Goal: Task Accomplishment & Management: Manage account settings

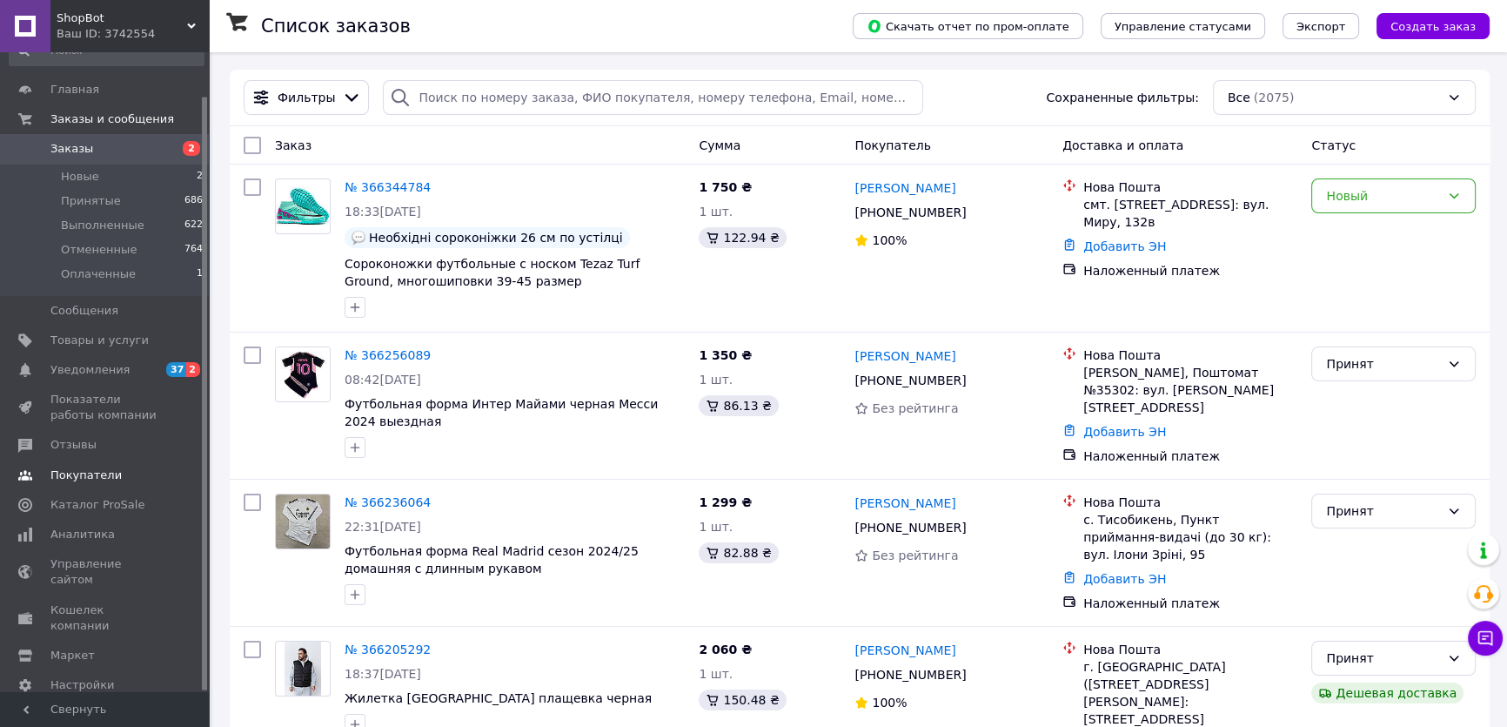
scroll to position [47, 0]
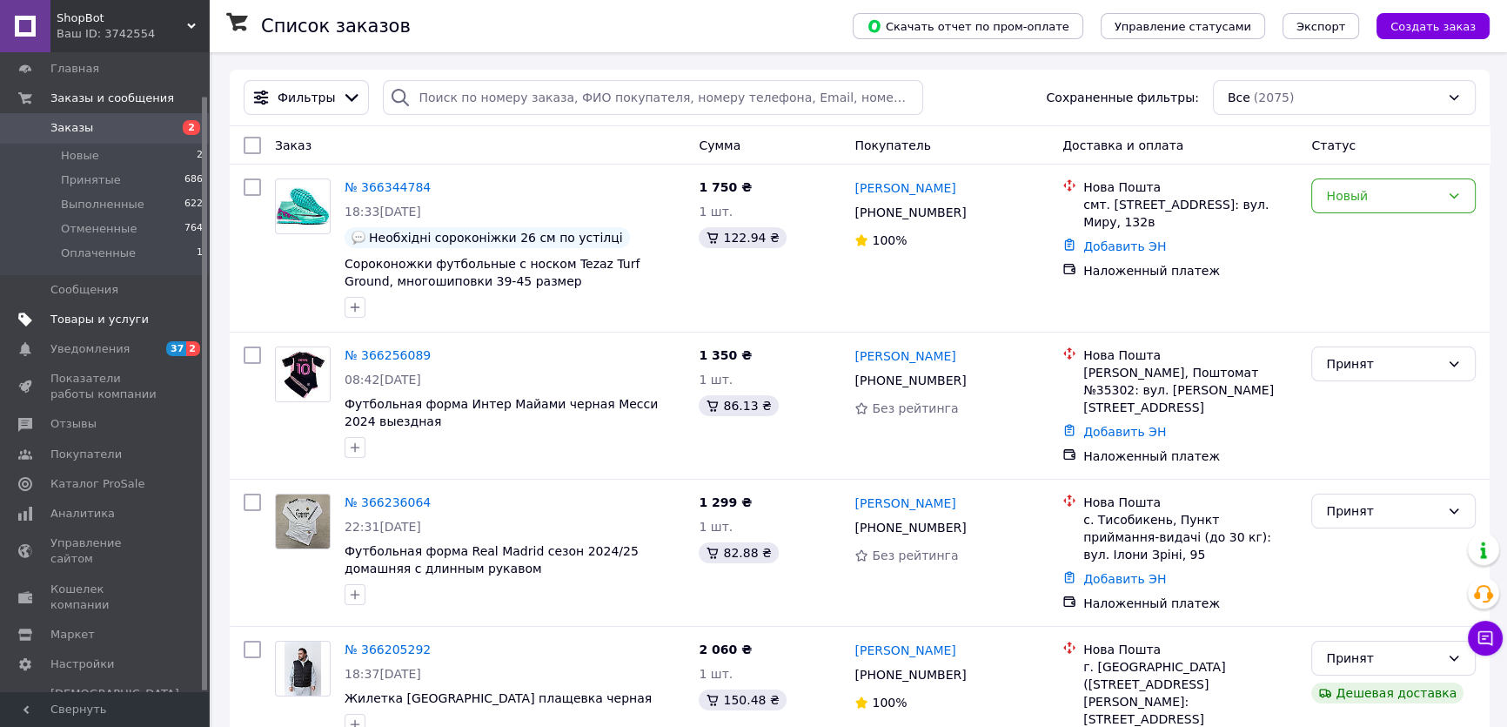
click at [68, 315] on span "Товары и услуги" at bounding box center [99, 320] width 98 height 16
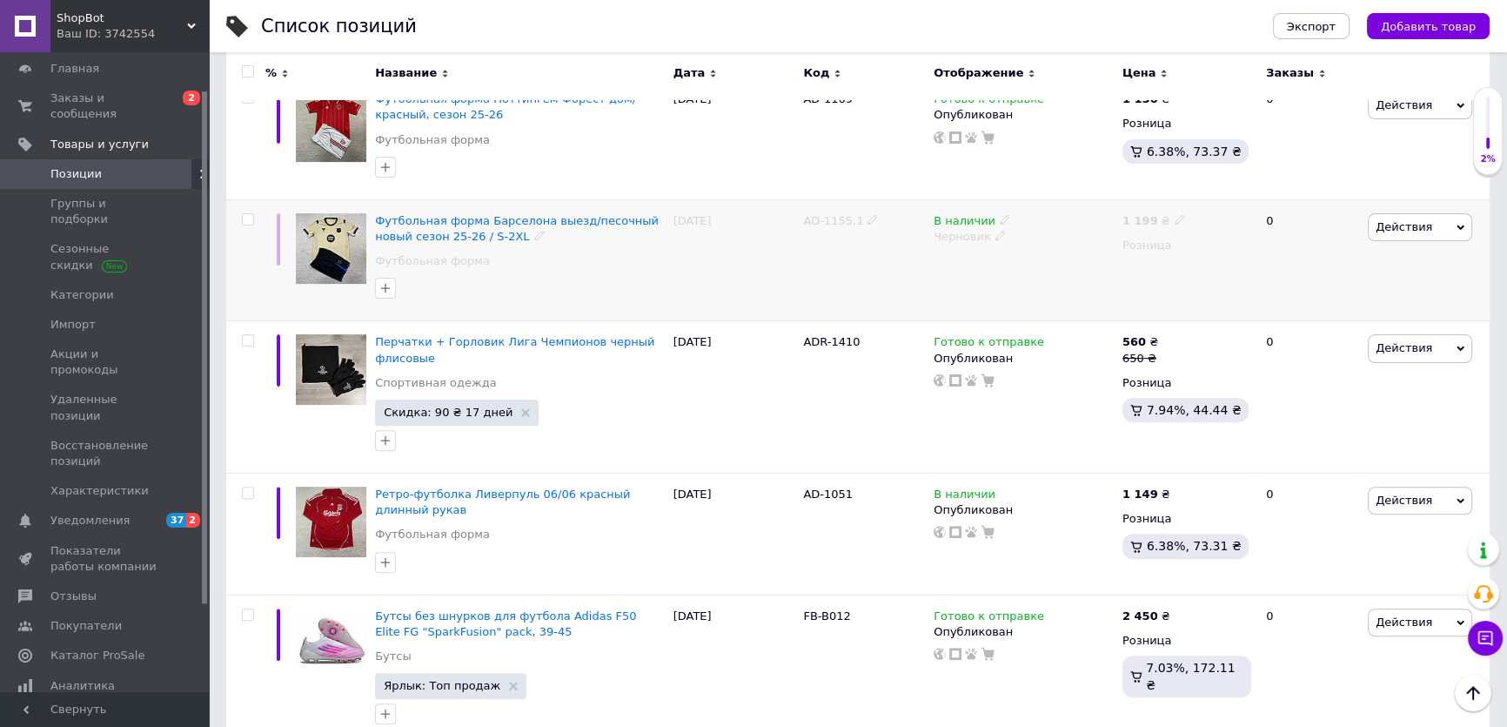
scroll to position [553, 0]
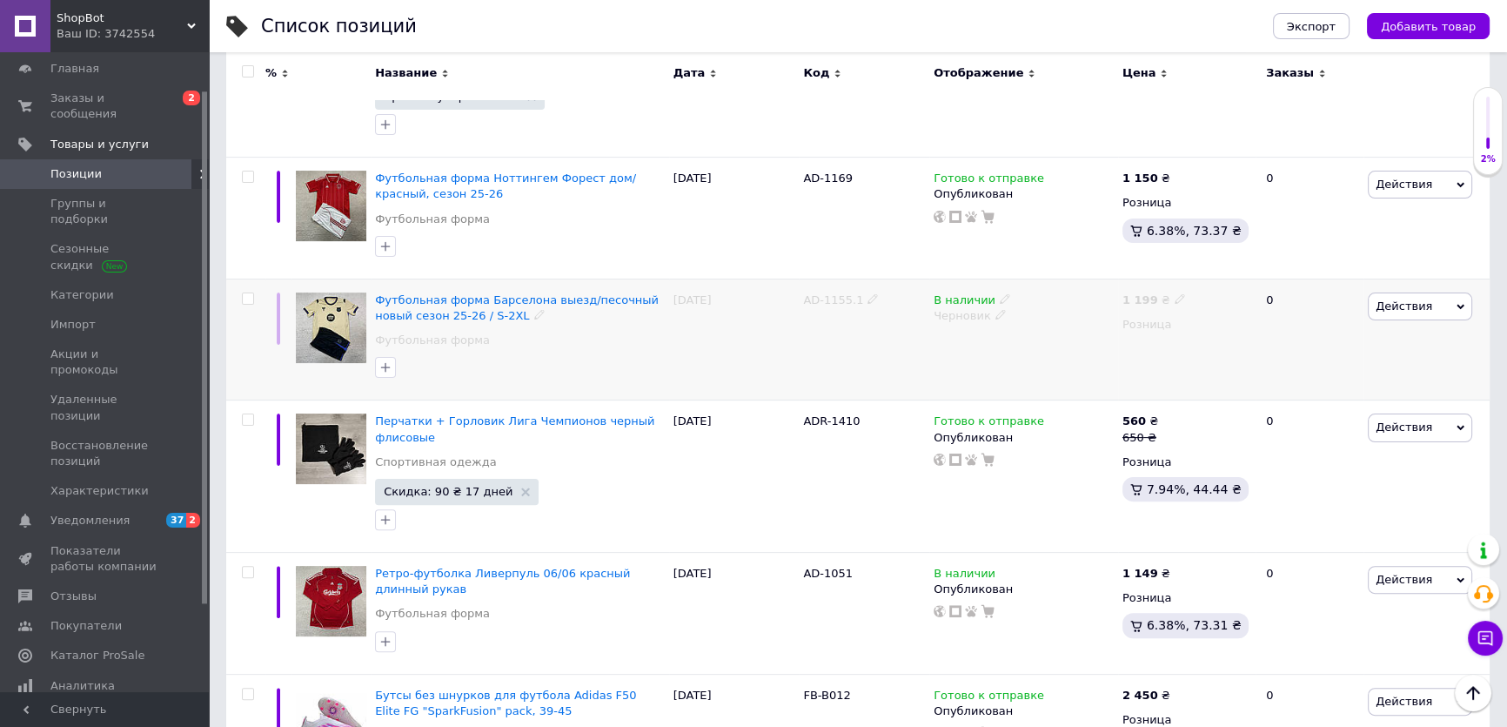
click at [1175, 296] on icon at bounding box center [1180, 298] width 10 height 10
click at [1000, 294] on icon at bounding box center [1005, 298] width 10 height 10
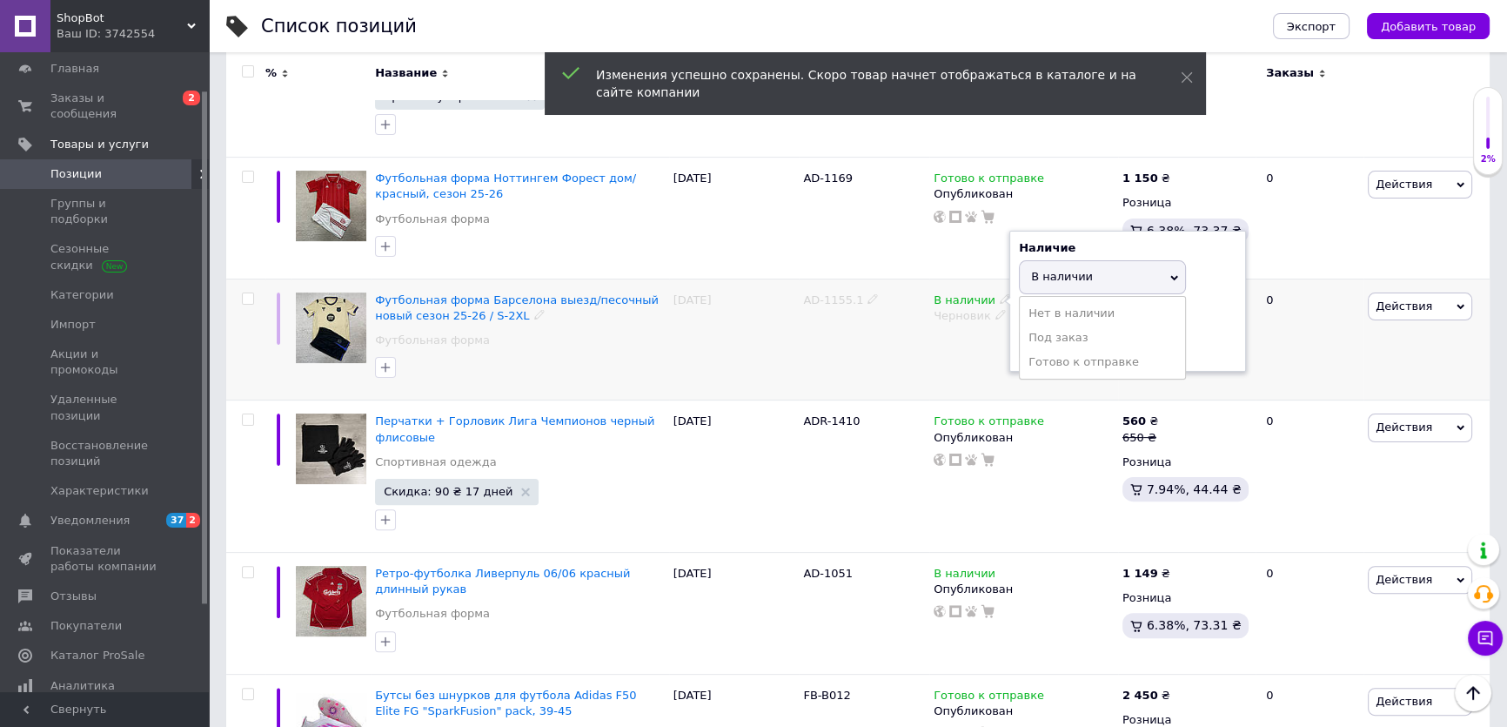
click at [995, 313] on icon at bounding box center [1000, 314] width 10 height 10
click at [993, 314] on span "Черновик" at bounding box center [1020, 316] width 188 height 28
click at [995, 314] on icon at bounding box center [1000, 314] width 10 height 10
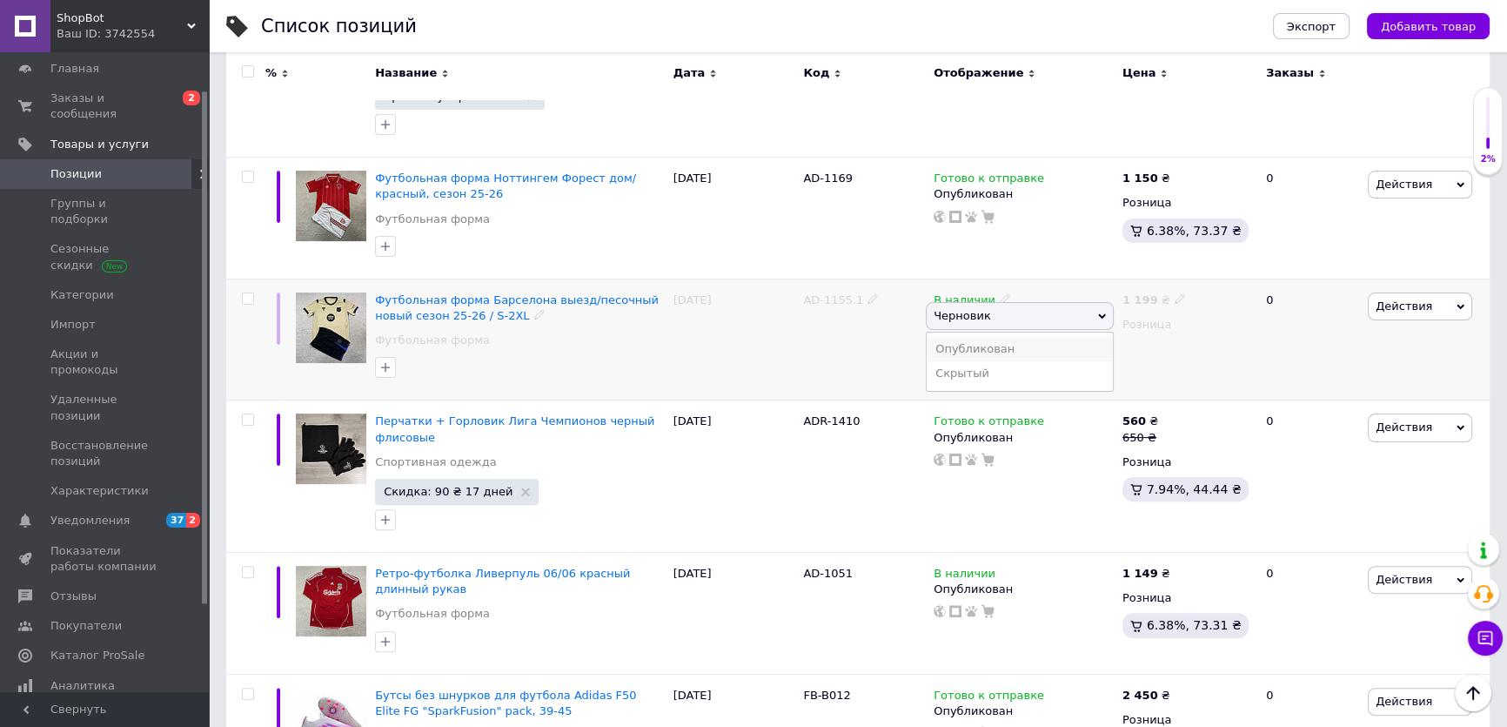
click at [995, 345] on li "Опубликован" at bounding box center [1020, 349] width 186 height 24
click at [1416, 299] on span "Действия" at bounding box center [1404, 305] width 57 height 13
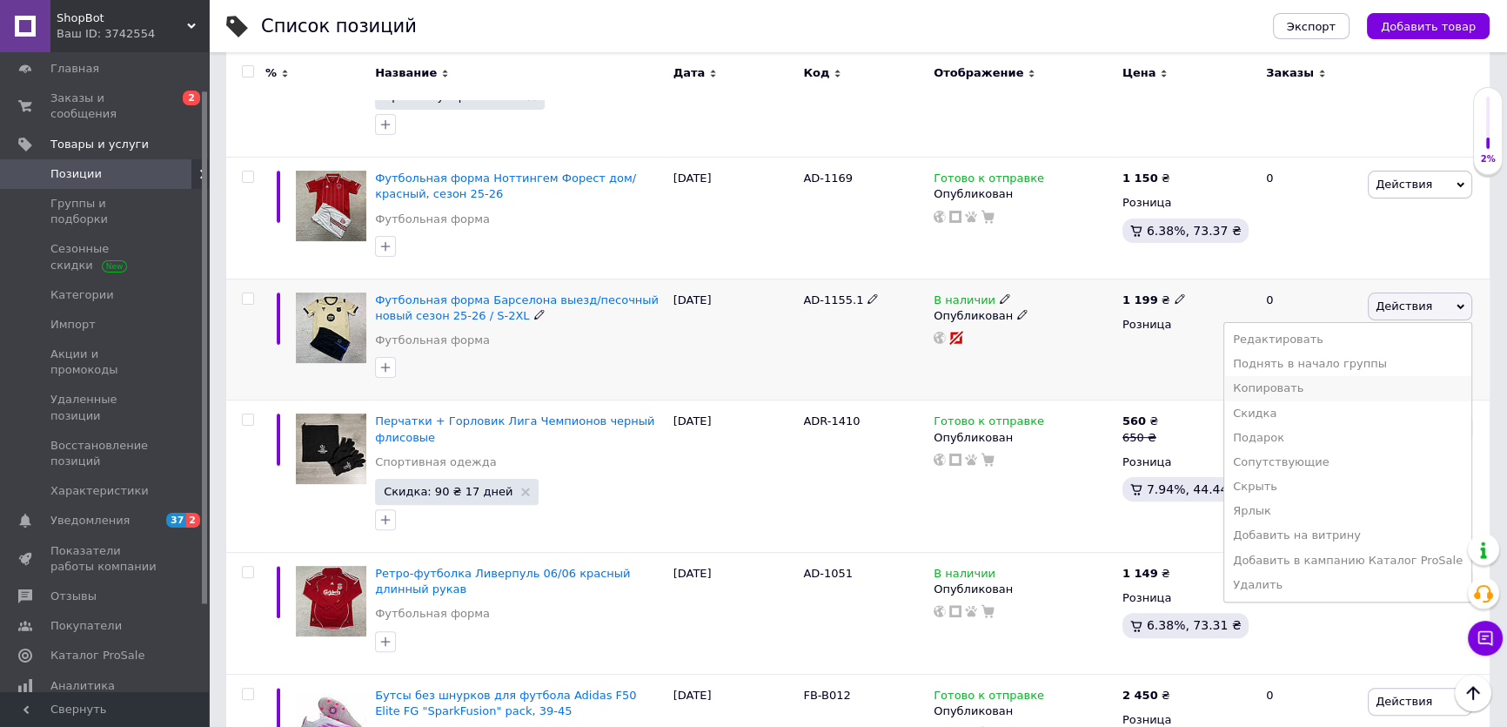
click at [1350, 388] on li "Копировать" at bounding box center [1347, 388] width 247 height 24
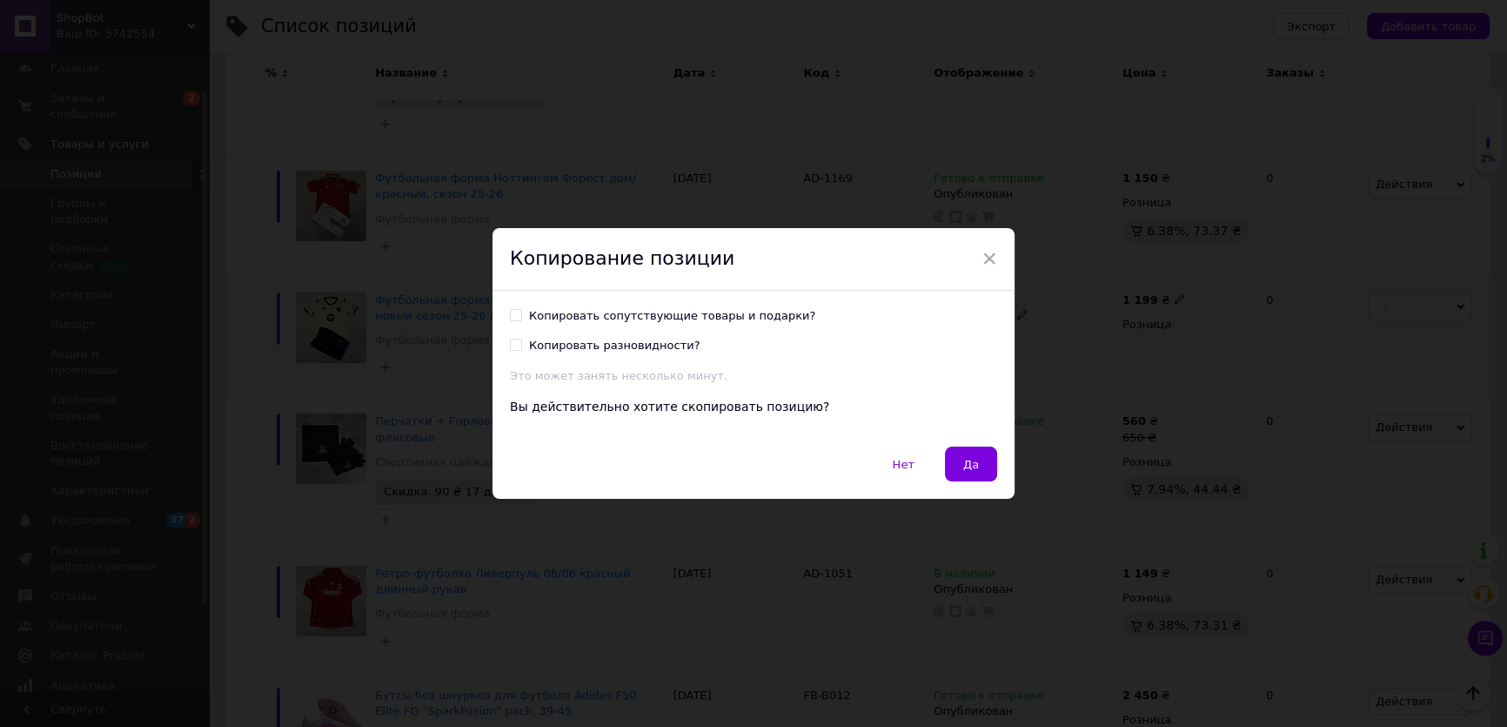
scroll to position [483, 0]
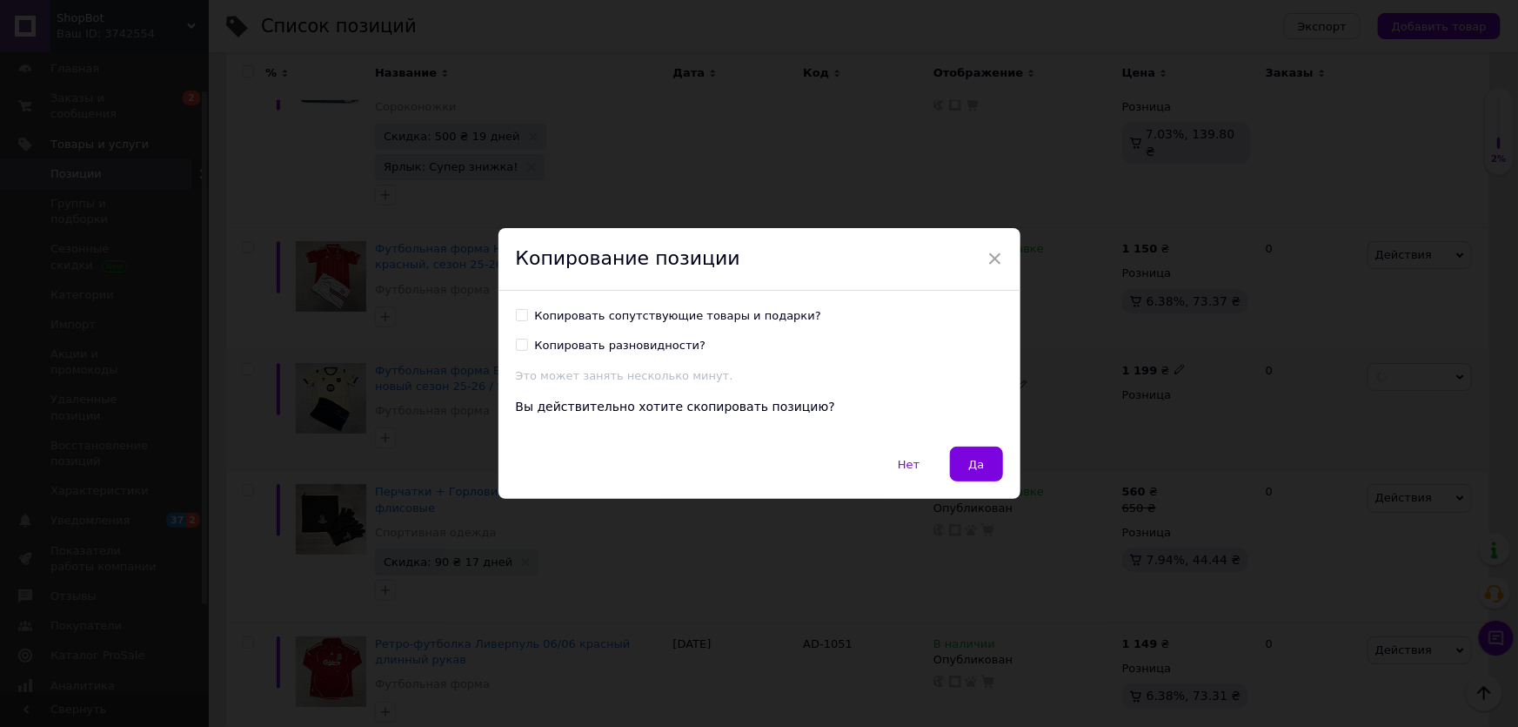
click at [631, 340] on div "Копировать разновидности?" at bounding box center [620, 346] width 171 height 16
click at [527, 340] on input "Копировать разновидности?" at bounding box center [521, 344] width 11 height 11
checkbox input "true"
click at [633, 316] on div "Копировать сопутствующие товары и подарки?" at bounding box center [678, 316] width 286 height 16
click at [527, 316] on input "Копировать сопутствующие товары и подарки?" at bounding box center [521, 314] width 11 height 11
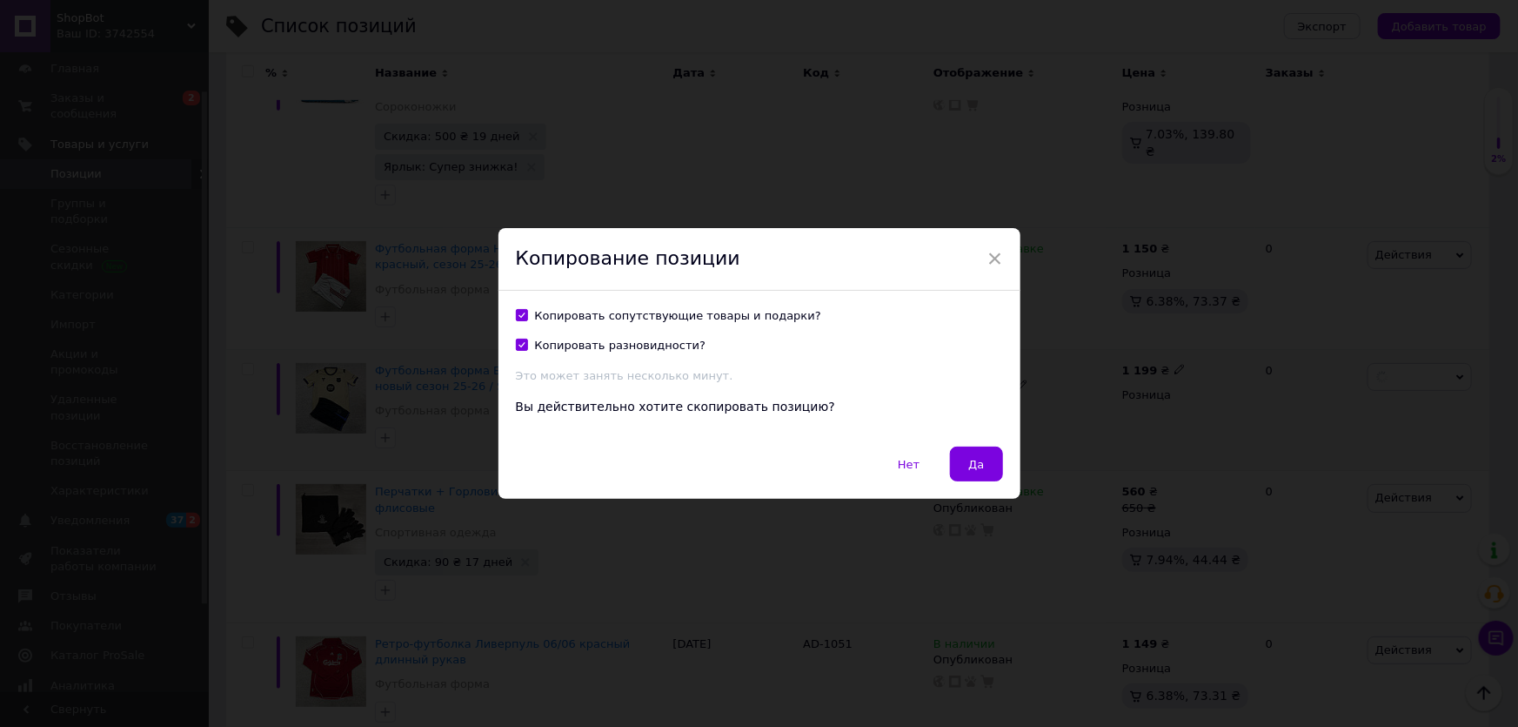
checkbox input "true"
click at [983, 461] on button "Да" at bounding box center [976, 463] width 52 height 35
